Goal: Find specific page/section: Find specific page/section

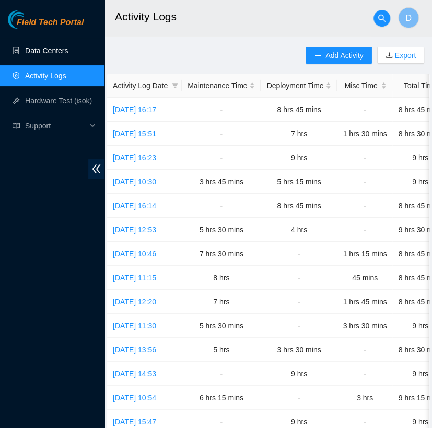
click at [68, 50] on link "Data Centers" at bounding box center [46, 51] width 43 height 8
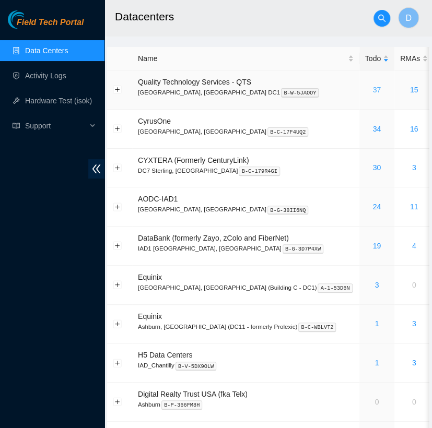
click at [373, 88] on link "37" at bounding box center [377, 90] width 8 height 8
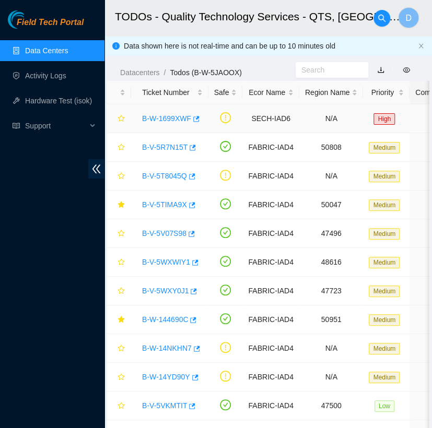
click at [169, 115] on link "B-W-1699XWF" at bounding box center [166, 118] width 49 height 8
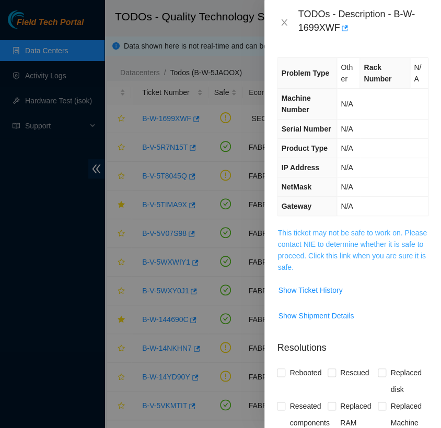
click at [362, 259] on link "This ticket may not be safe to work on. Please contact NIE to determine whether…" at bounding box center [351, 250] width 149 height 43
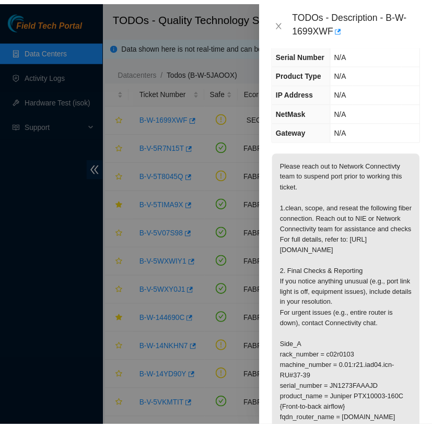
scroll to position [75, 0]
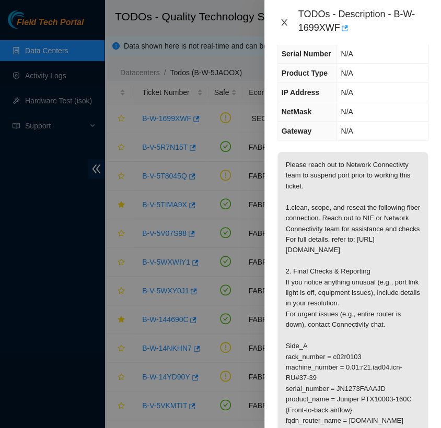
click at [284, 22] on icon "close" at bounding box center [285, 22] width 6 height 6
